Goal: Task Accomplishment & Management: Use online tool/utility

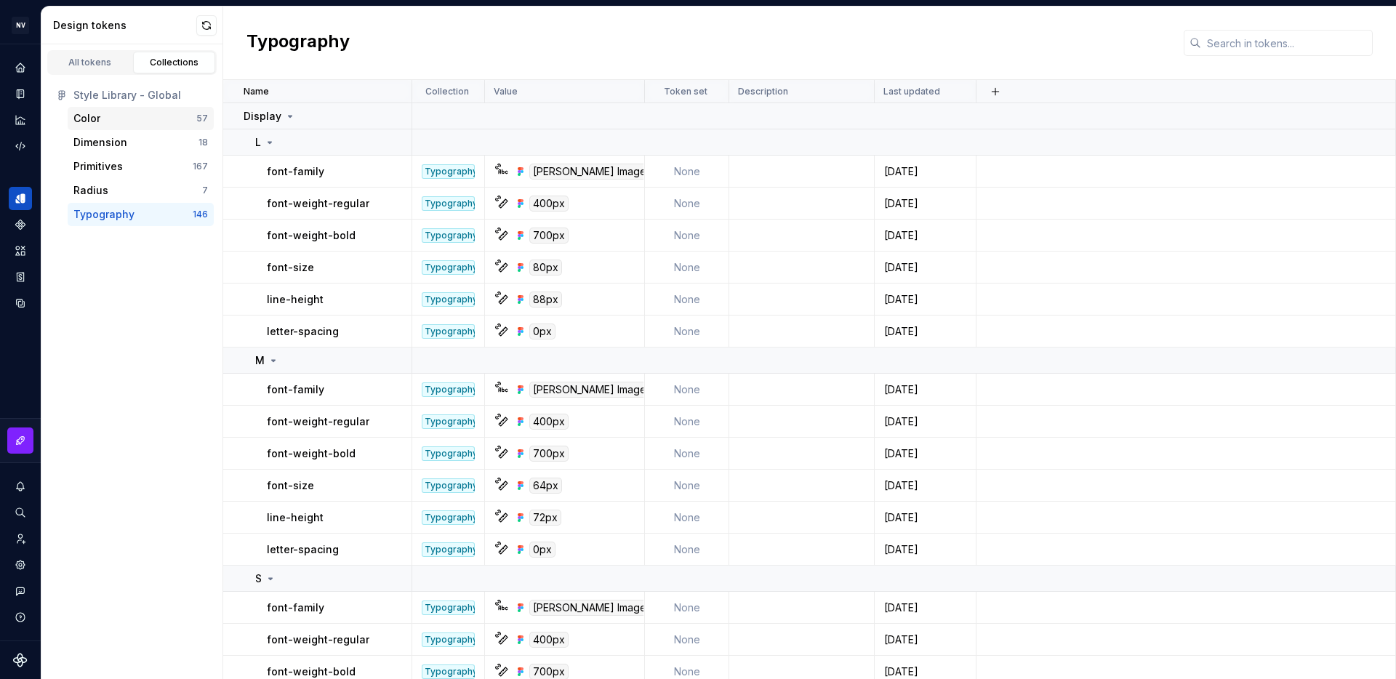
click at [127, 125] on div "Color" at bounding box center [134, 118] width 123 height 15
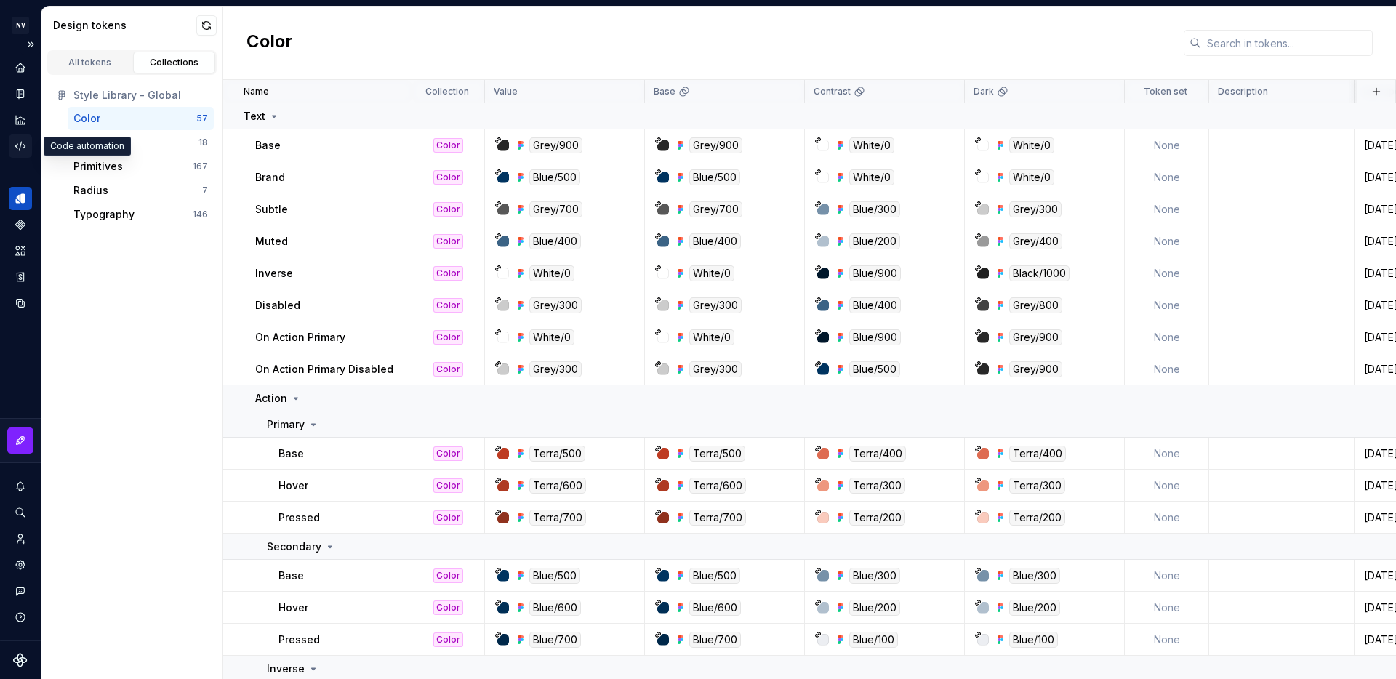
click at [18, 147] on icon "Code automation" at bounding box center [20, 146] width 13 height 13
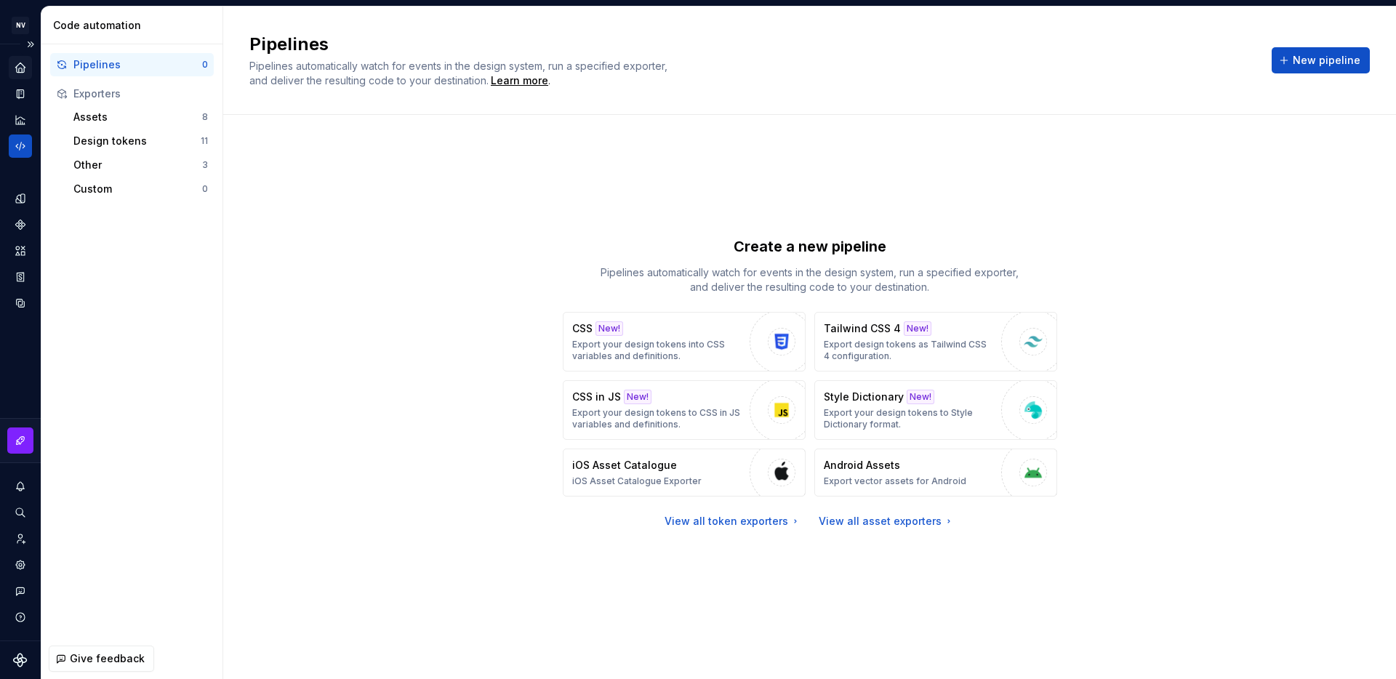
click at [20, 68] on icon "Home" at bounding box center [19, 67] width 9 height 9
